Goal: Find specific page/section: Find specific page/section

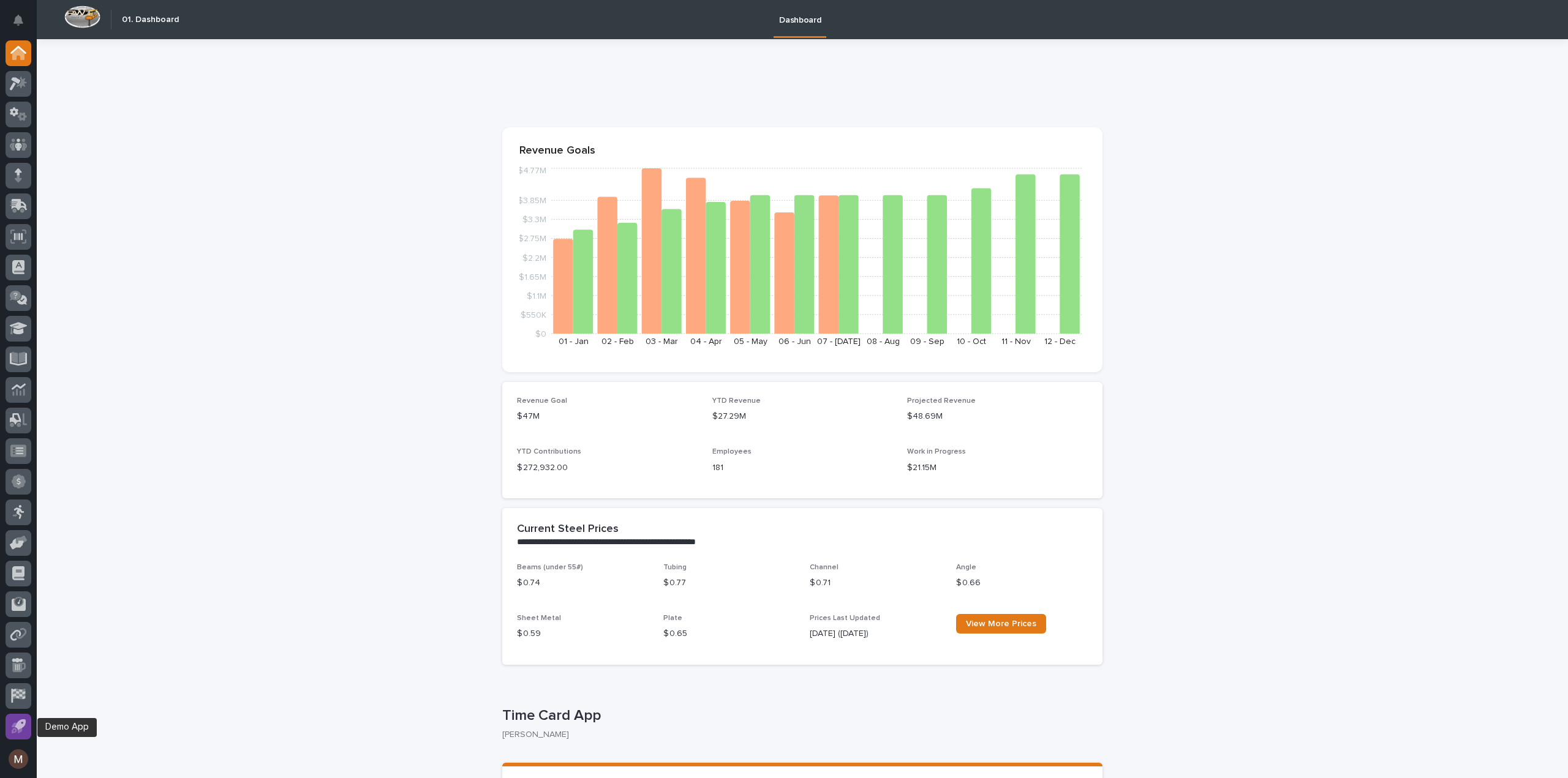
click at [16, 733] on icon at bounding box center [18, 726] width 14 height 14
